Goal: Task Accomplishment & Management: Manage account settings

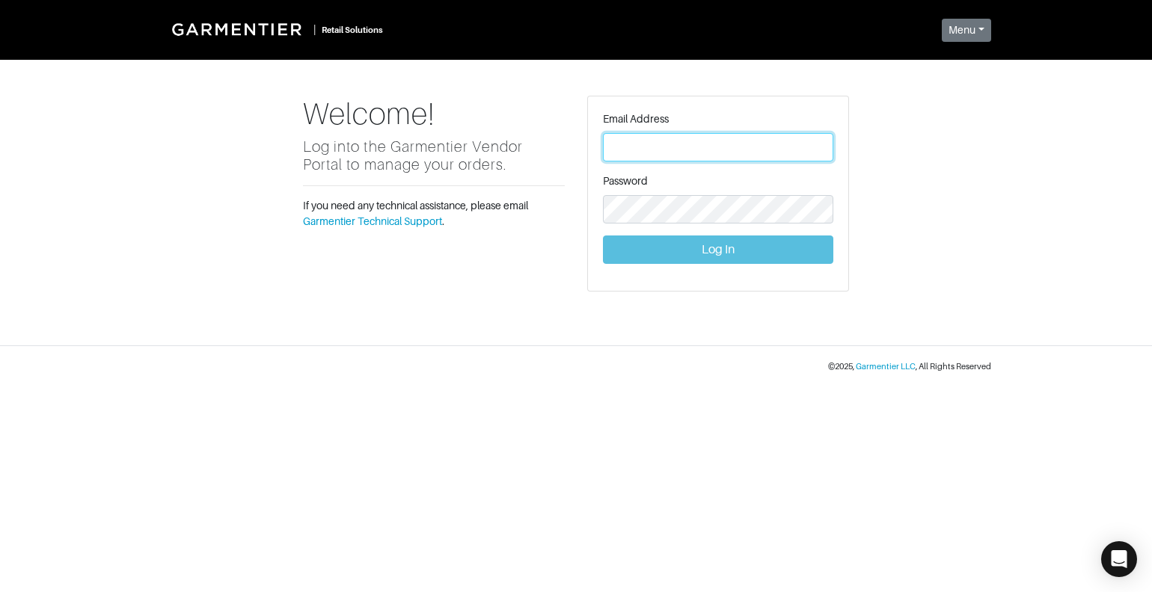
click at [751, 150] on input "text" at bounding box center [718, 147] width 230 height 28
type input "[EMAIL_ADDRESS][DOMAIN_NAME]"
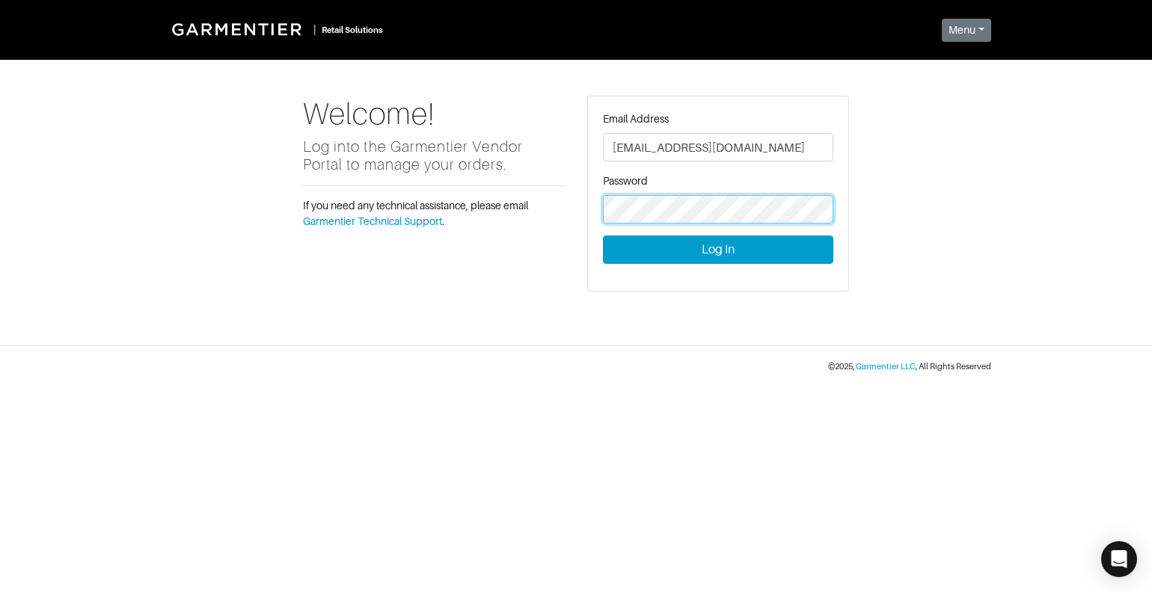
click at [603, 236] on button "Log In" at bounding box center [718, 250] width 230 height 28
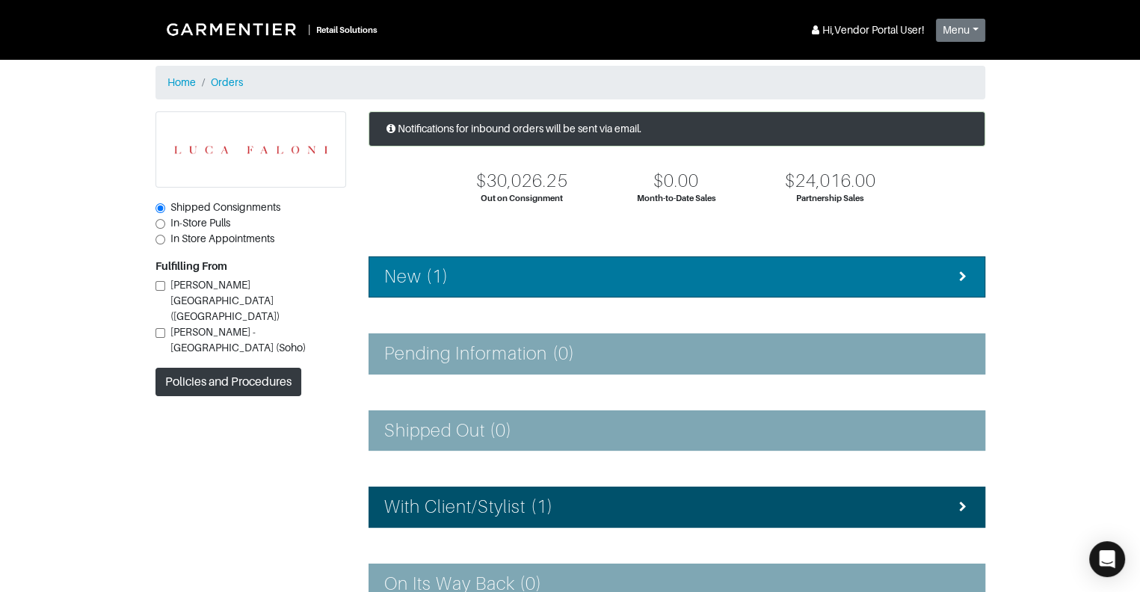
click at [847, 275] on div "New (1)" at bounding box center [676, 277] width 585 height 22
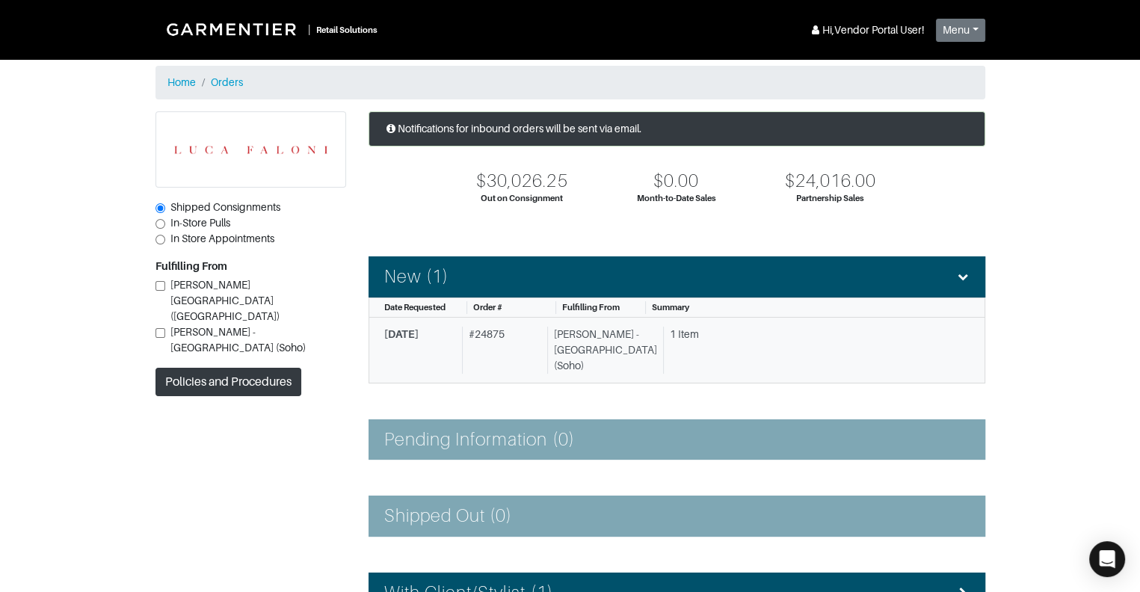
click at [501, 338] on div "# 24875" at bounding box center [501, 350] width 79 height 47
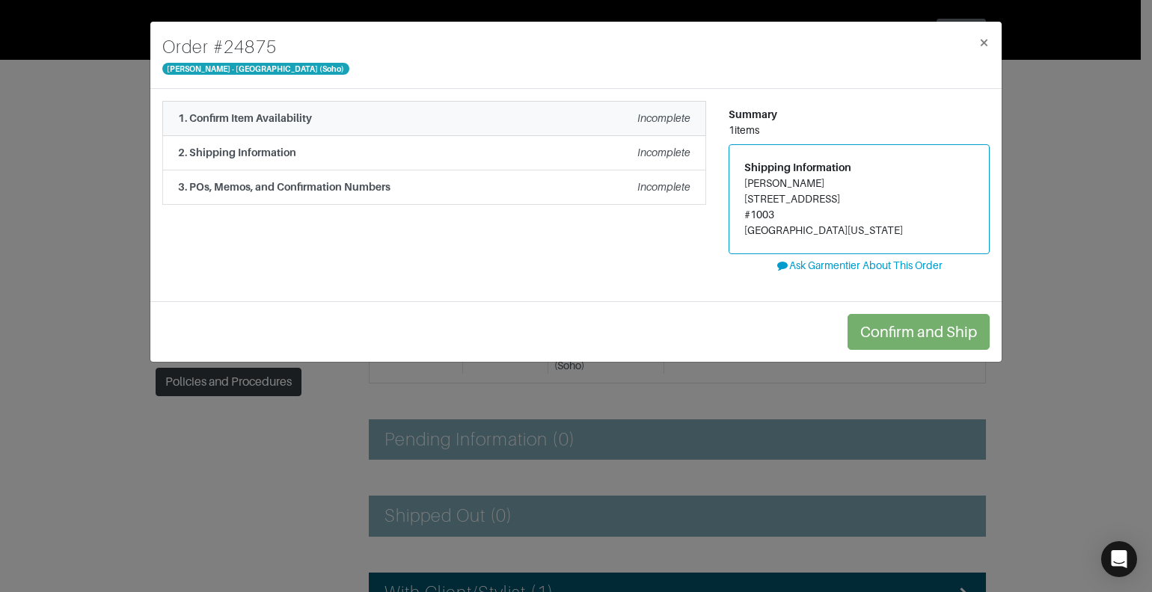
click at [621, 111] on div "1. Confirm Item Availability Incomplete" at bounding box center [434, 119] width 512 height 16
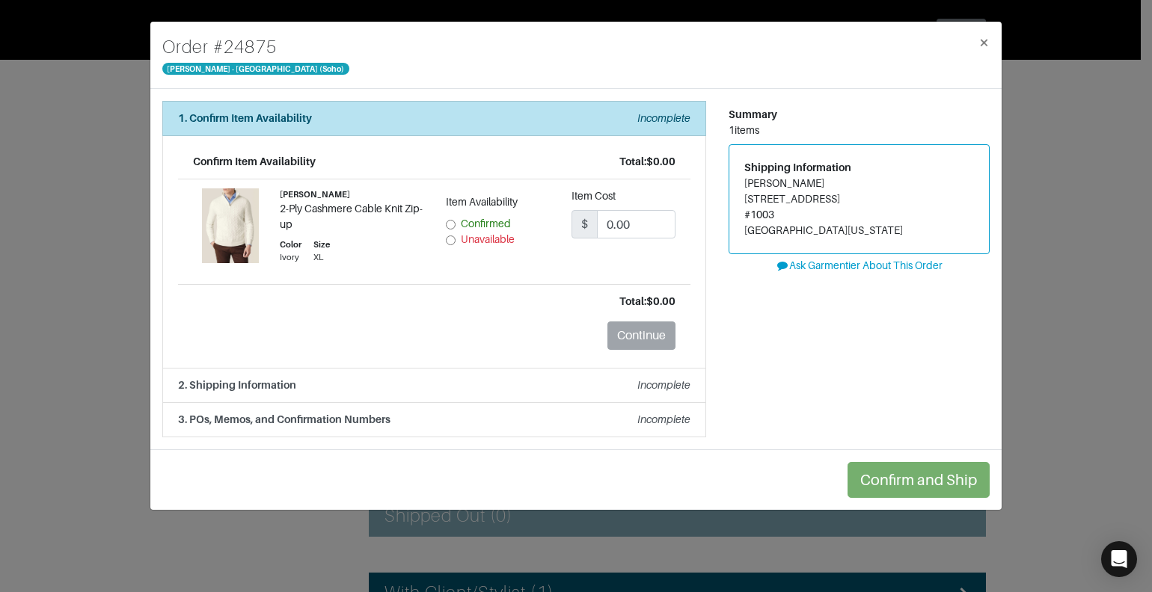
click at [449, 222] on input "Confirmed" at bounding box center [451, 225] width 10 height 10
radio input "true"
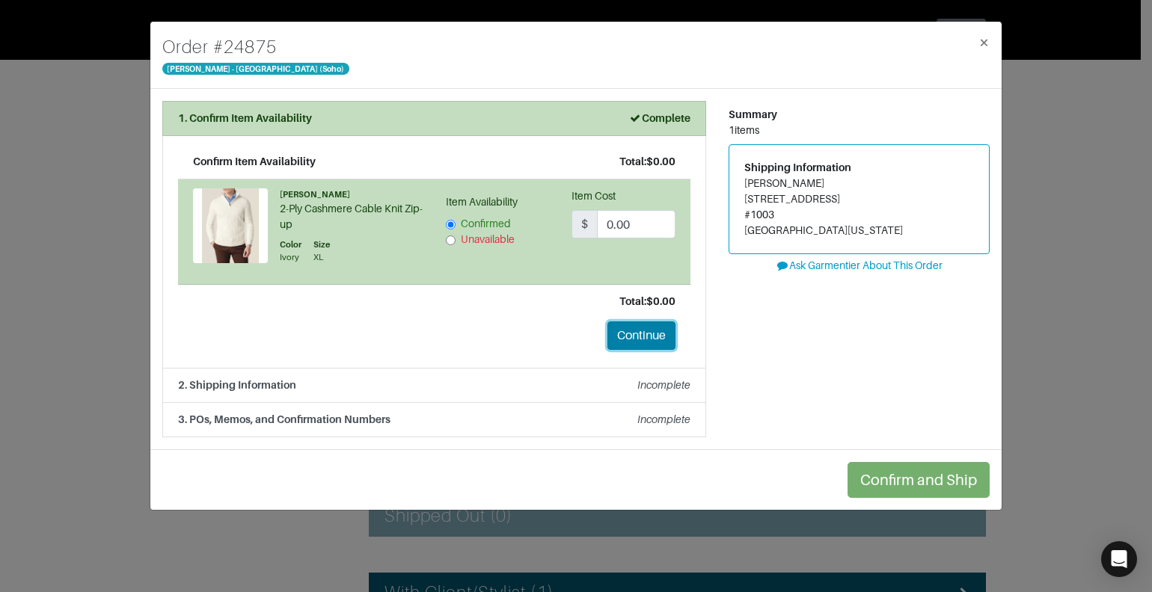
click at [624, 331] on button "Continue" at bounding box center [641, 336] width 68 height 28
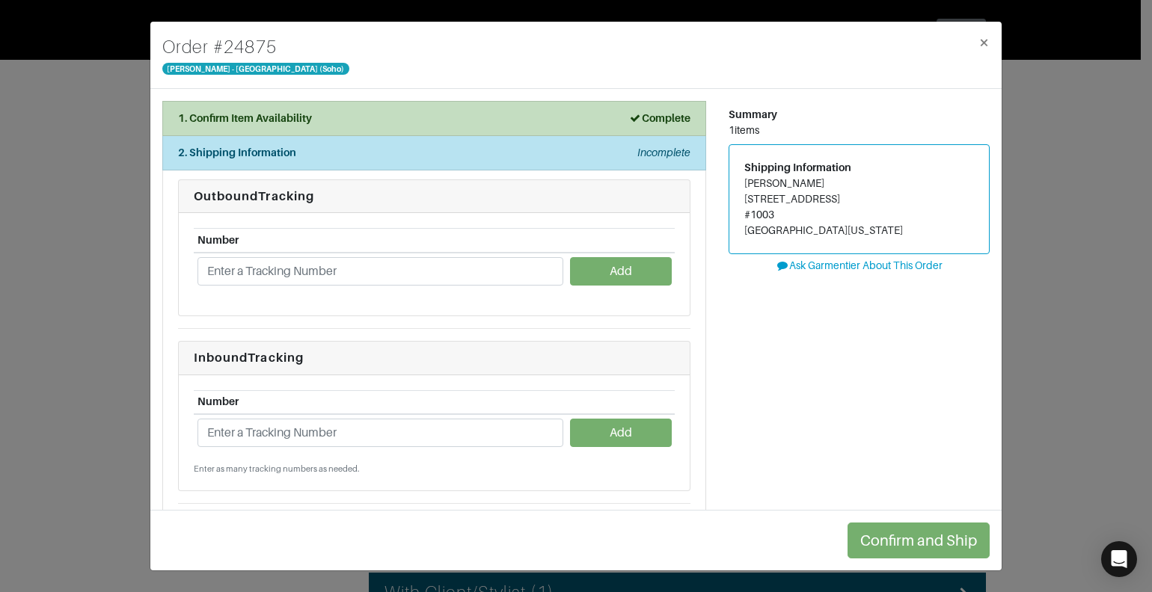
click at [795, 384] on div "Summary 1 items Shipping Information [PERSON_NAME] [STREET_ADDRESS][US_STATE] A…" at bounding box center [858, 345] width 283 height 488
click at [356, 274] on input "text" at bounding box center [380, 271] width 366 height 28
paste input "1Z766VX90398220018"
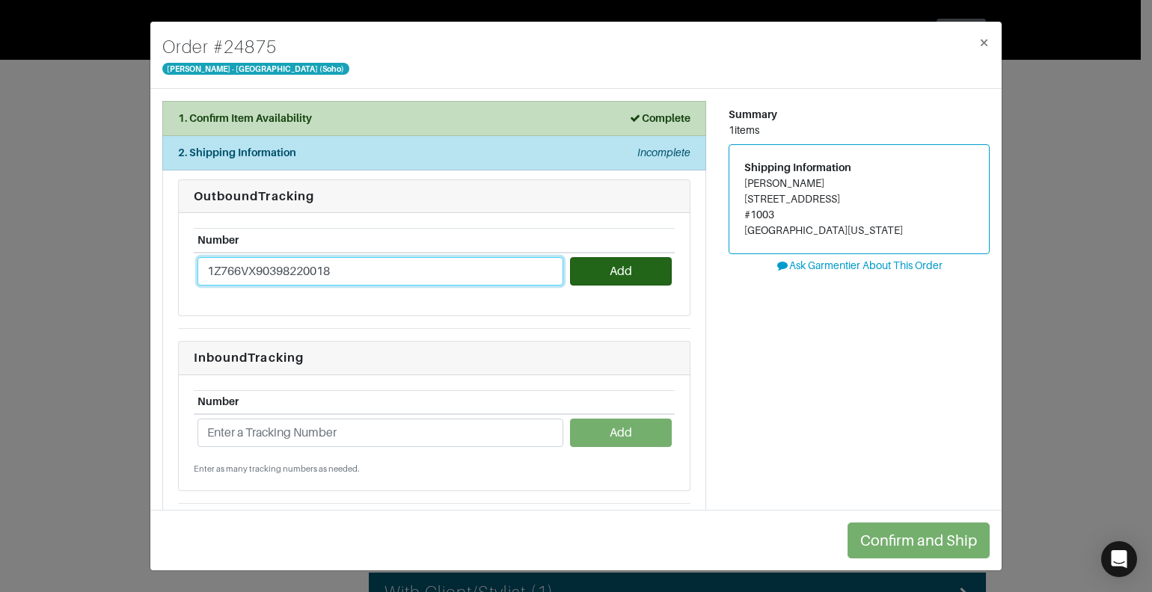
type input "1Z766VX90398220018"
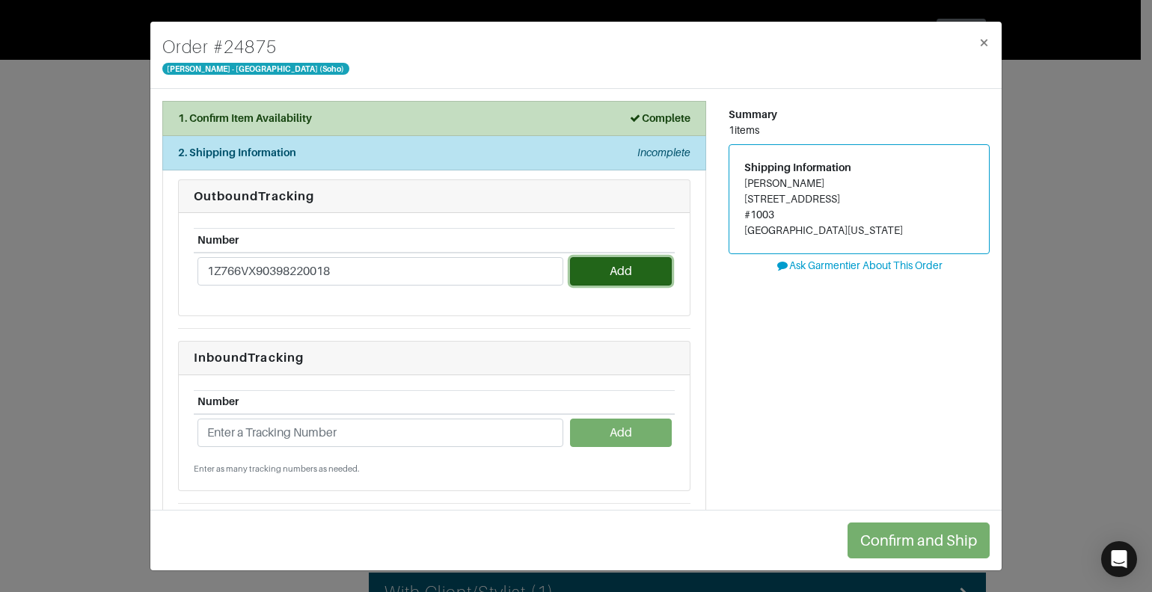
click at [609, 268] on button "Add" at bounding box center [620, 271] width 101 height 28
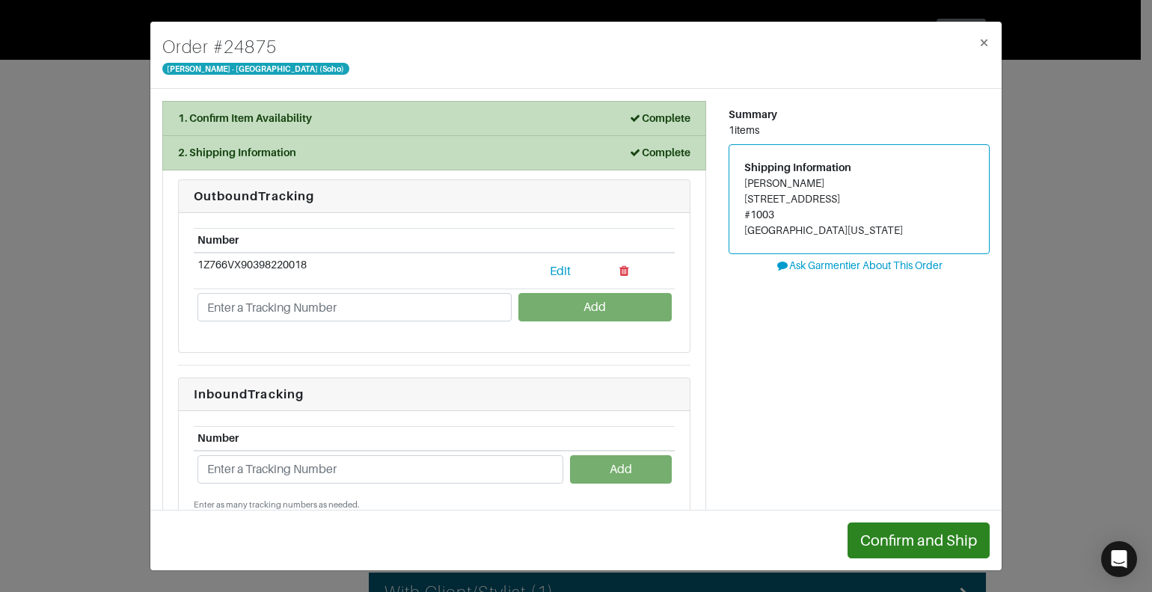
scroll to position [122, 0]
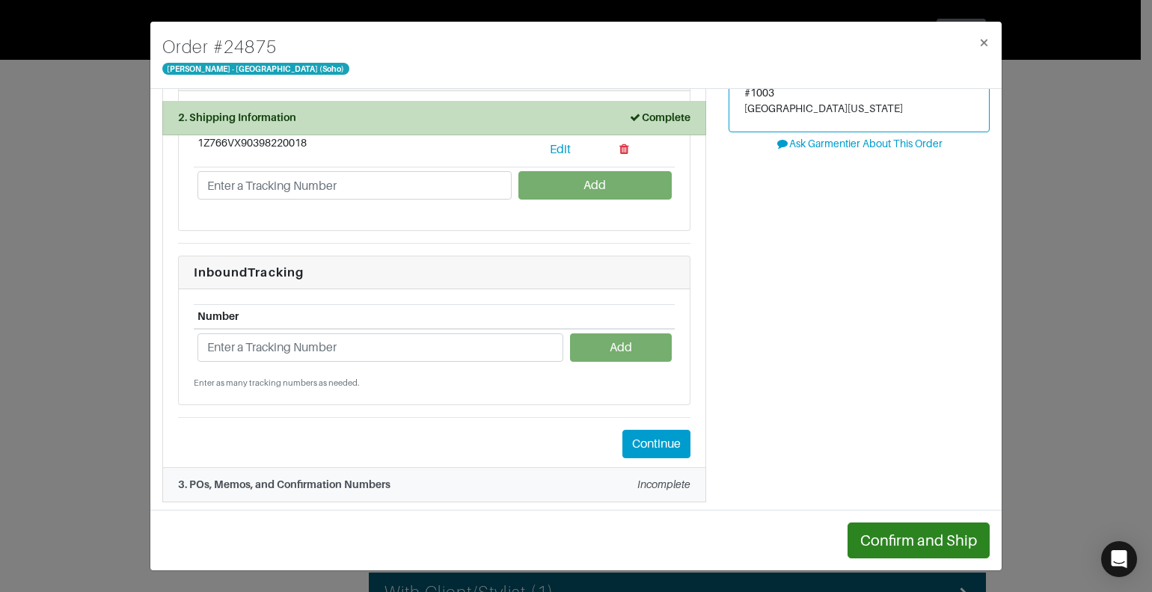
click at [627, 477] on div "3. POs, Memos, and Confirmation Numbers Incomplete" at bounding box center [434, 485] width 512 height 16
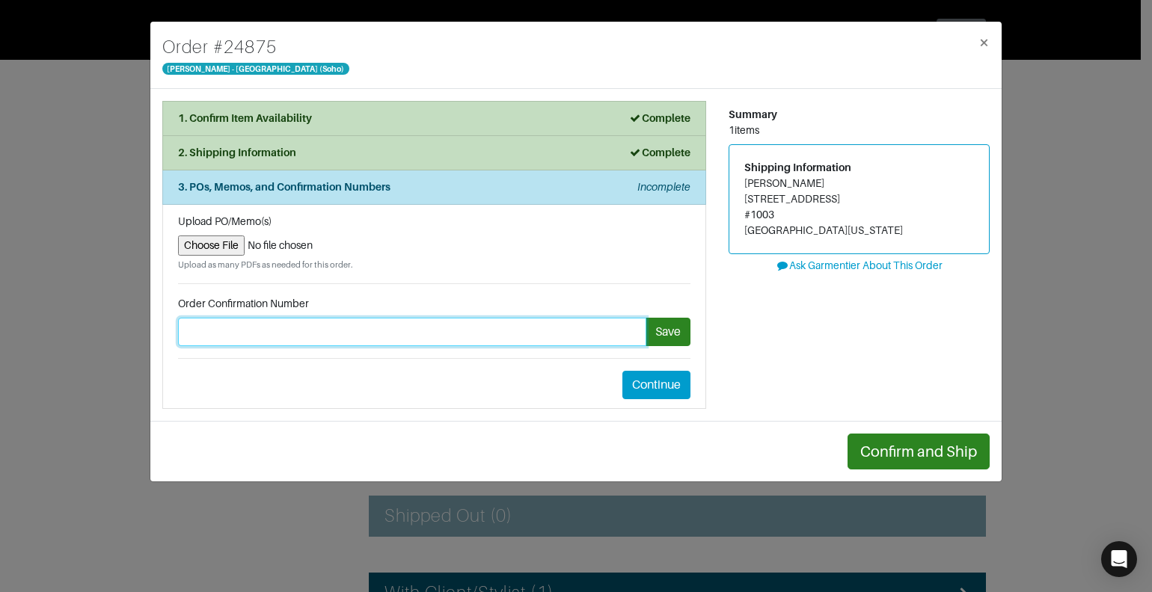
click at [374, 337] on input "text" at bounding box center [412, 332] width 468 height 28
type input "78171"
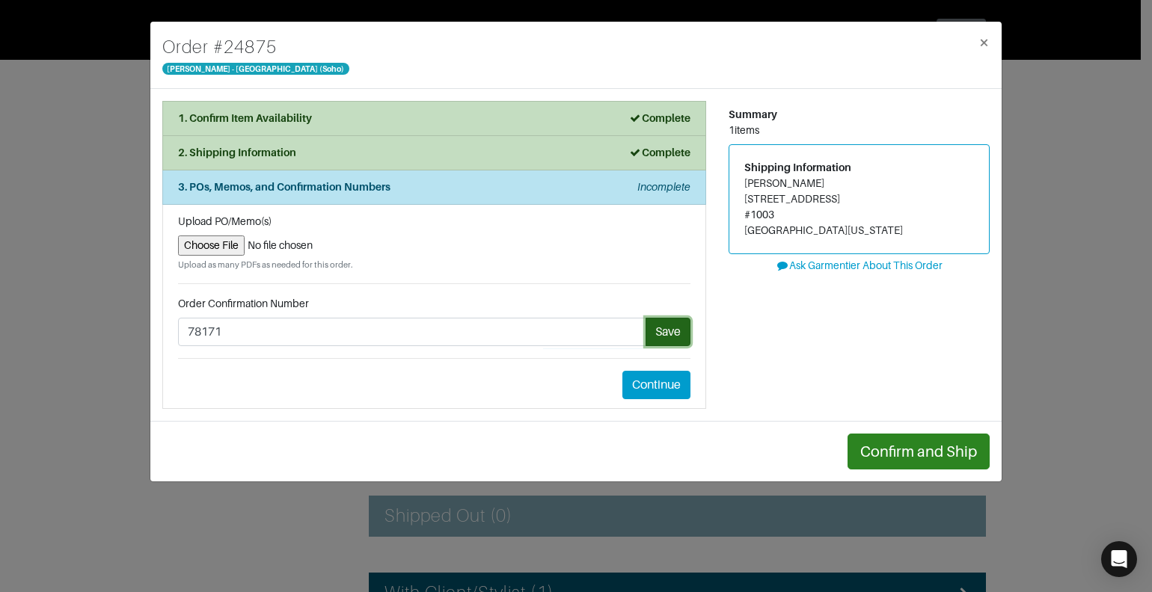
click at [668, 328] on button "Save" at bounding box center [667, 332] width 45 height 28
click at [674, 384] on button "Continue" at bounding box center [656, 385] width 68 height 28
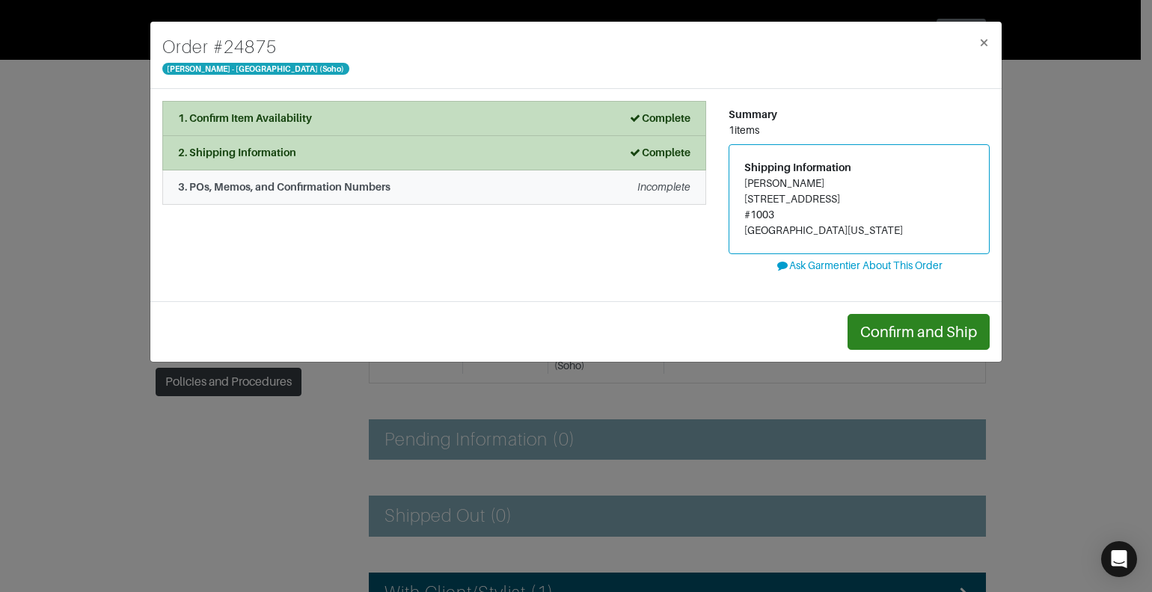
click at [658, 194] on li "3. POs, Memos, and Confirmation Numbers Incomplete" at bounding box center [434, 187] width 544 height 34
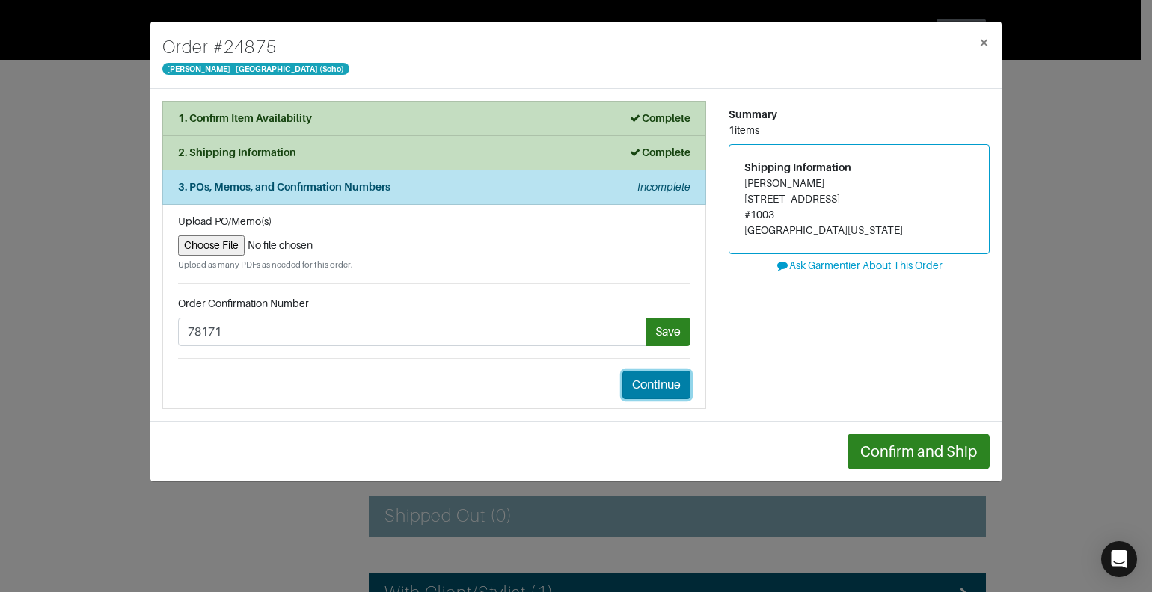
click at [661, 380] on button "Continue" at bounding box center [656, 385] width 68 height 28
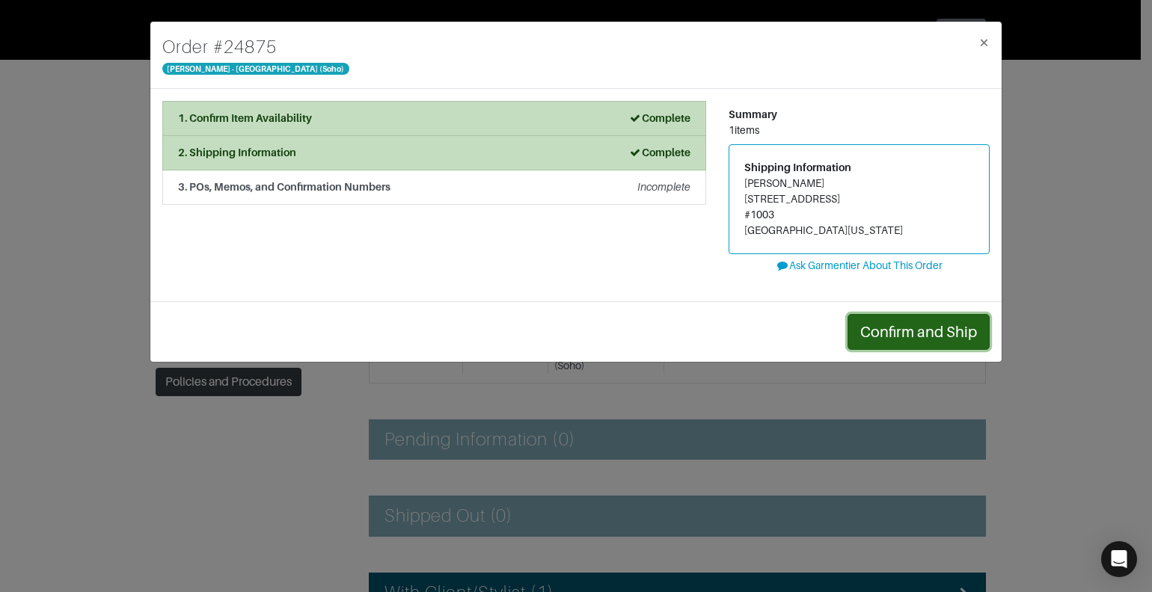
click at [905, 328] on button "Confirm and Ship" at bounding box center [918, 332] width 142 height 36
